Goal: Check status

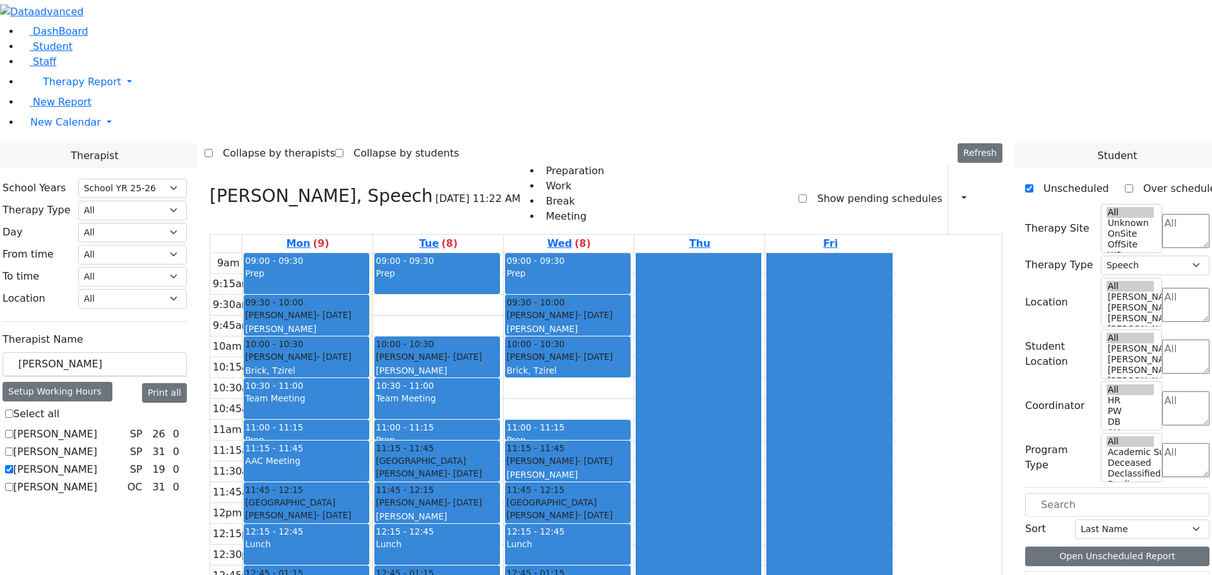
select select "212"
select select "3"
drag, startPoint x: 198, startPoint y: 222, endPoint x: 136, endPoint y: 218, distance: 62.6
click at [44, 52] on span "Student" at bounding box center [53, 46] width 40 height 12
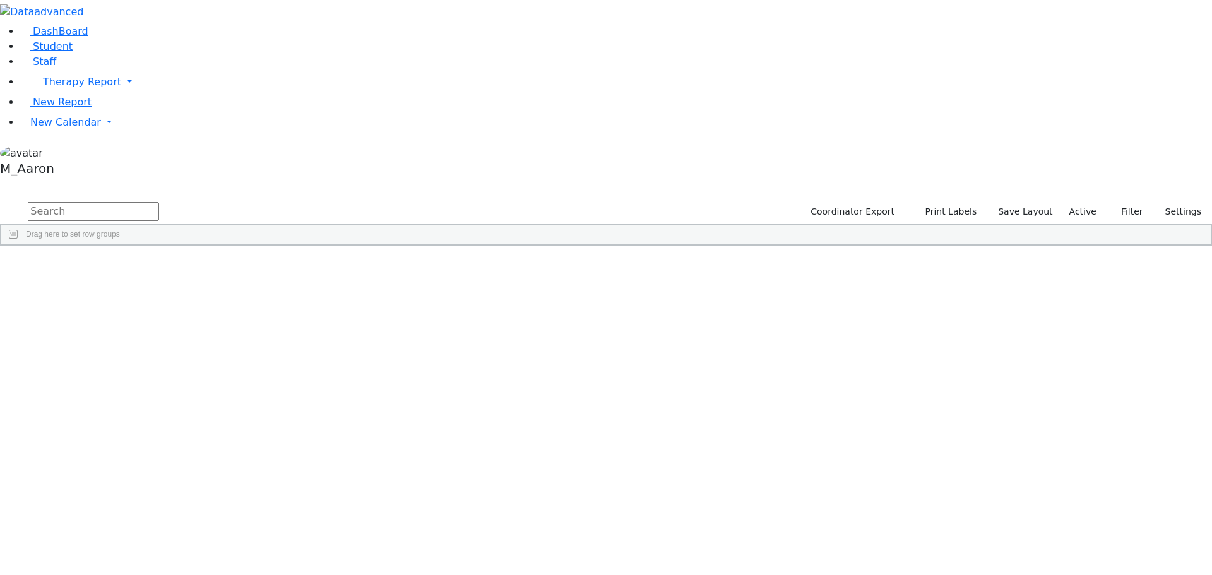
click at [159, 202] on input "text" at bounding box center [93, 211] width 131 height 19
type input "[PERSON_NAME]"
click at [0, 200] on button "submit" at bounding box center [12, 212] width 25 height 24
click at [195, 478] on div "Shalom" at bounding box center [163, 487] width 64 height 18
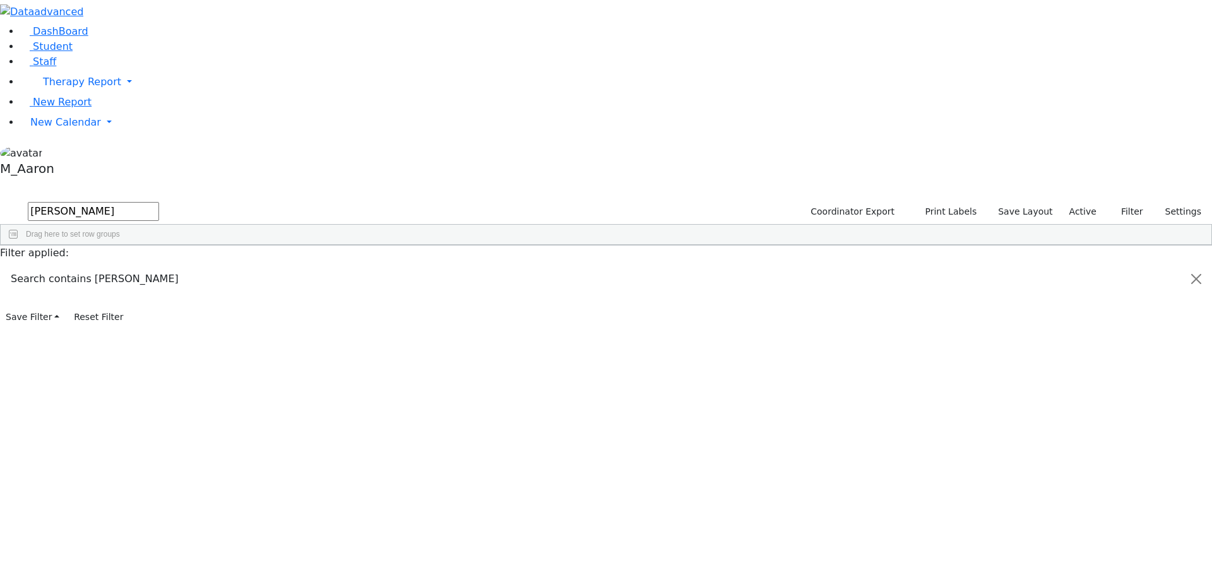
click at [195, 478] on div "Shalom" at bounding box center [163, 487] width 64 height 18
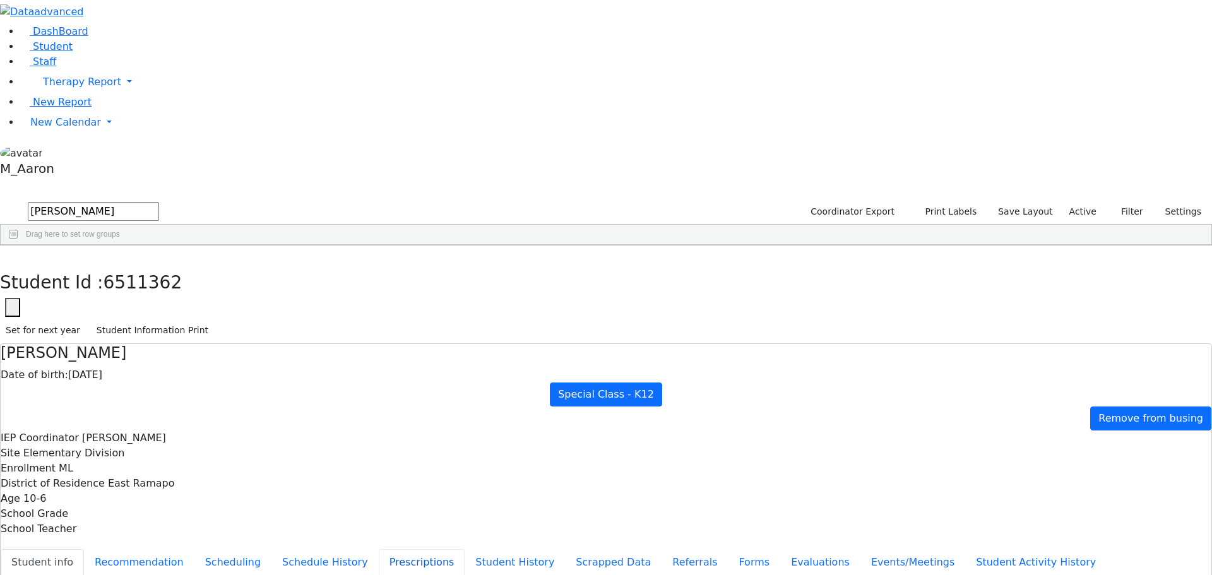
click at [379, 549] on button "Prescriptions" at bounding box center [422, 562] width 87 height 27
click at [289, 549] on button "Schedule History" at bounding box center [325, 562] width 107 height 27
drag, startPoint x: 491, startPoint y: 260, endPoint x: 509, endPoint y: 260, distance: 17.7
